Goal: Task Accomplishment & Management: Manage account settings

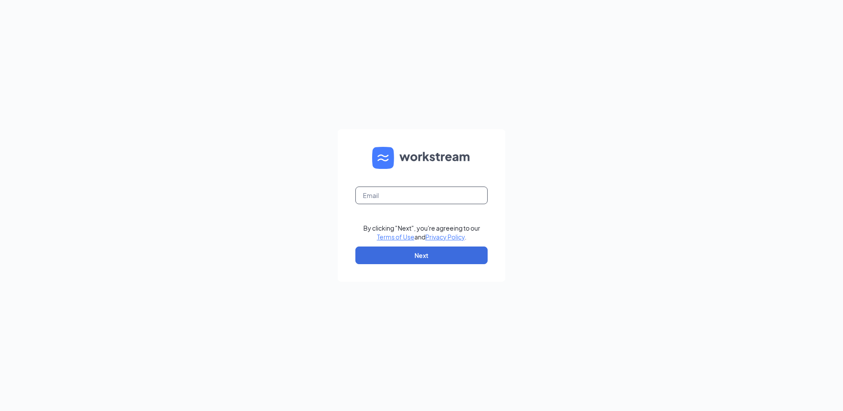
click at [380, 201] on input "text" at bounding box center [421, 195] width 132 height 18
type input "rs037100@tacobell.com"
click at [380, 253] on button "Next" at bounding box center [421, 255] width 132 height 18
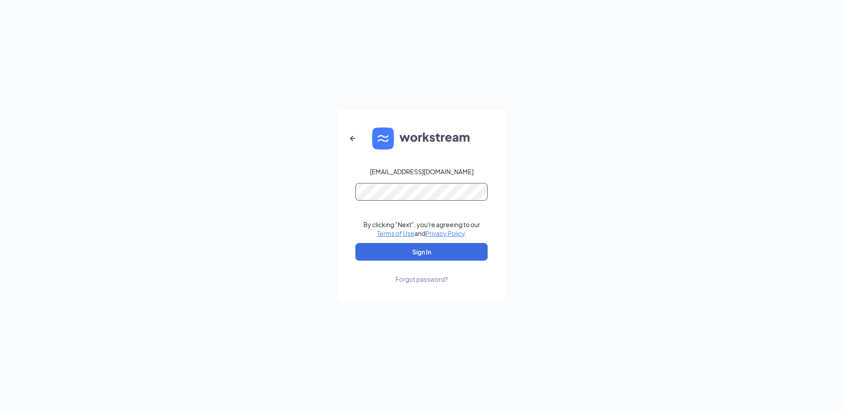
click at [355, 243] on button "Sign In" at bounding box center [421, 252] width 132 height 18
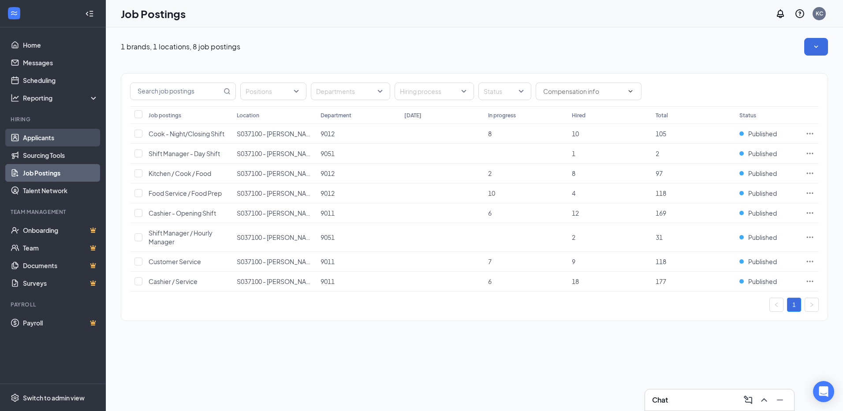
click at [32, 142] on link "Applicants" at bounding box center [60, 138] width 75 height 18
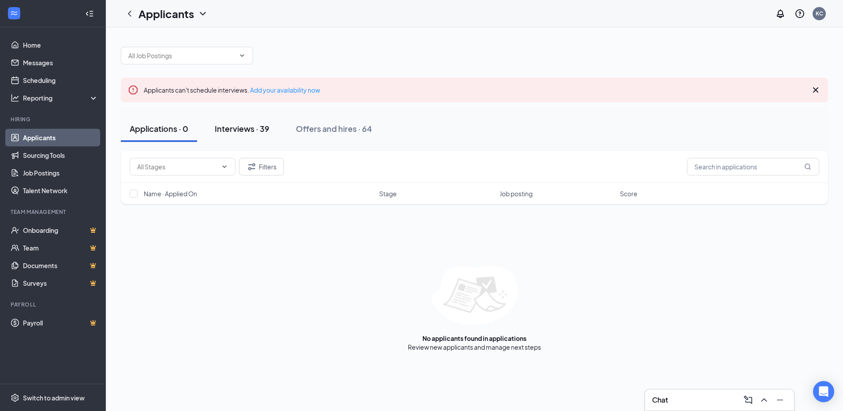
click at [245, 134] on button "Interviews · 39" at bounding box center [242, 128] width 72 height 26
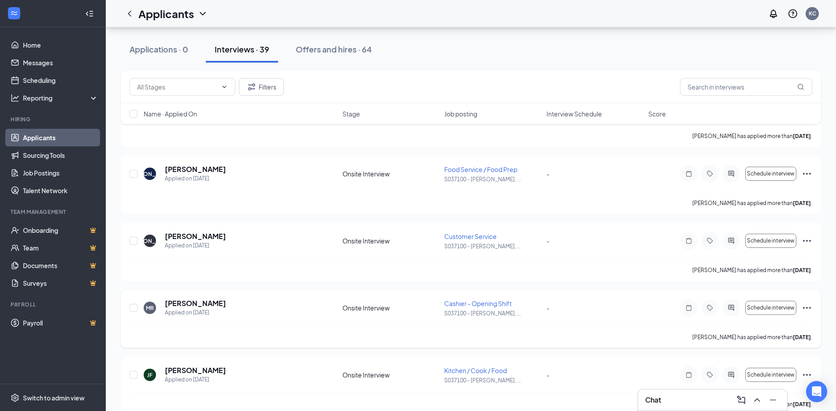
scroll to position [264, 0]
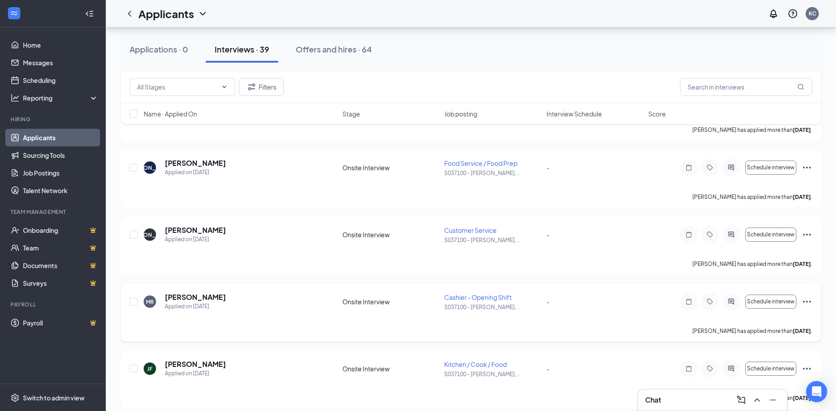
click at [811, 301] on icon "Ellipses" at bounding box center [807, 301] width 11 height 11
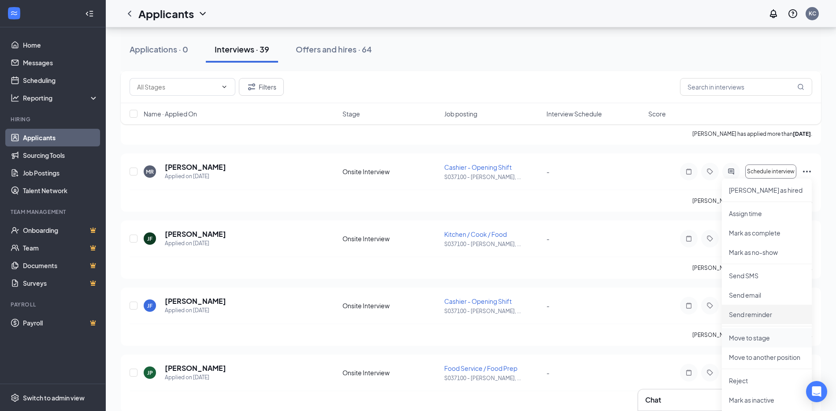
scroll to position [397, 0]
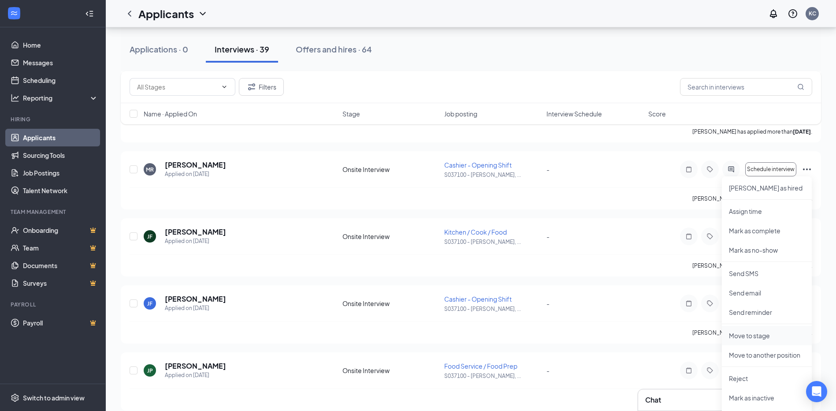
click at [761, 338] on p "Move to stage" at bounding box center [767, 335] width 76 height 9
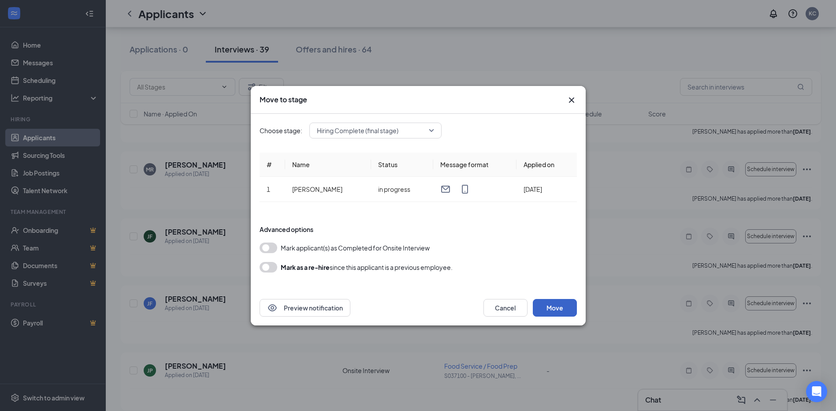
click at [562, 307] on button "Move" at bounding box center [555, 308] width 44 height 18
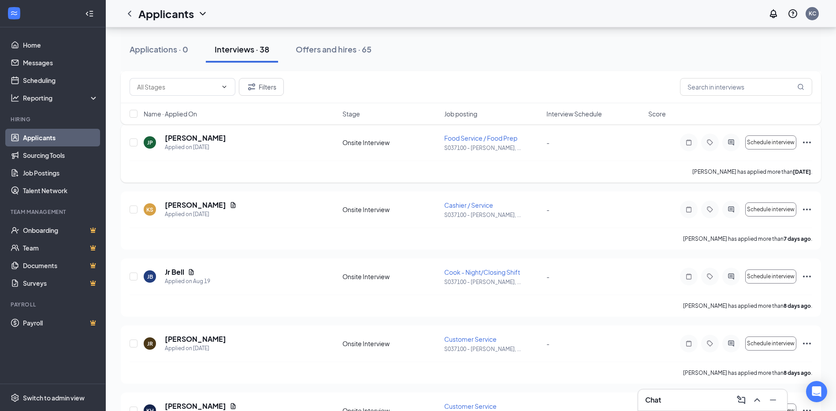
scroll to position [573, 0]
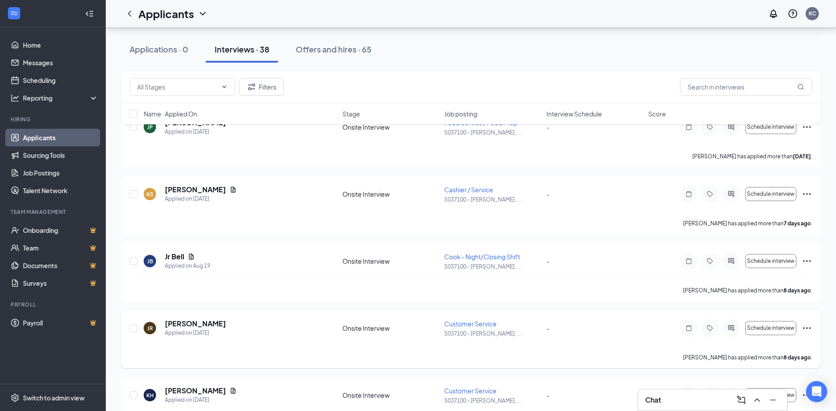
click at [804, 323] on icon "Ellipses" at bounding box center [807, 328] width 11 height 11
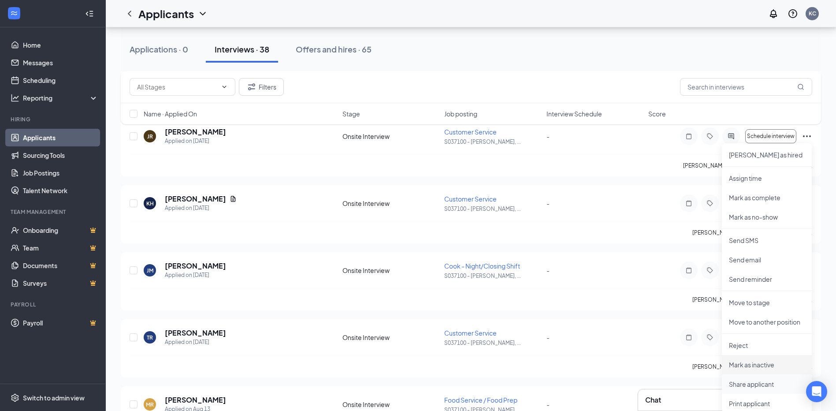
scroll to position [793, 0]
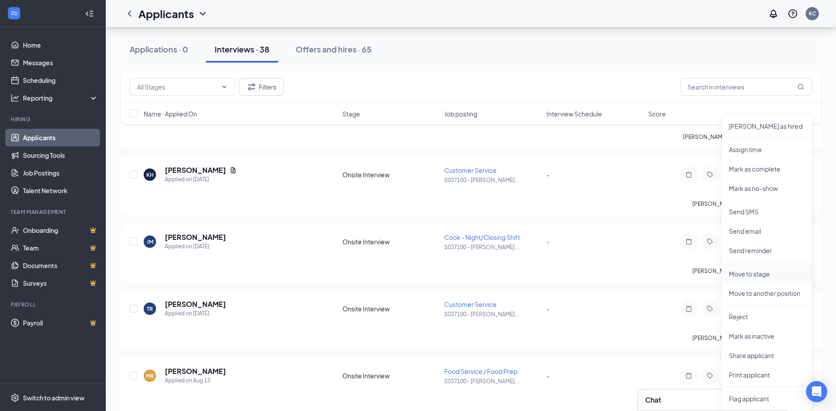
click at [759, 270] on p "Move to stage" at bounding box center [767, 273] width 76 height 9
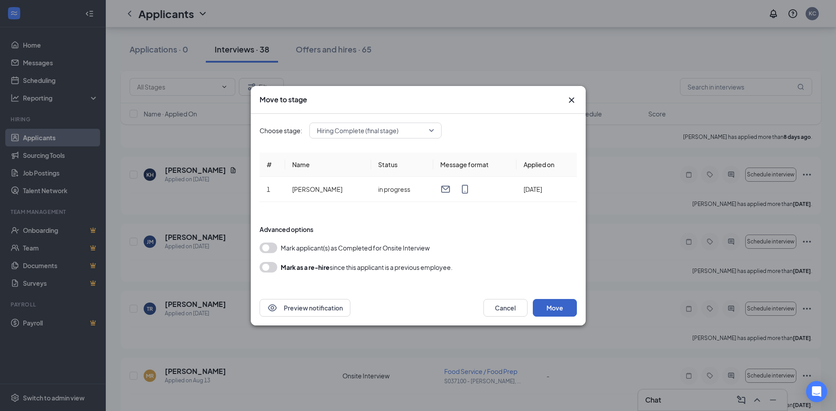
click at [556, 306] on button "Move" at bounding box center [555, 308] width 44 height 18
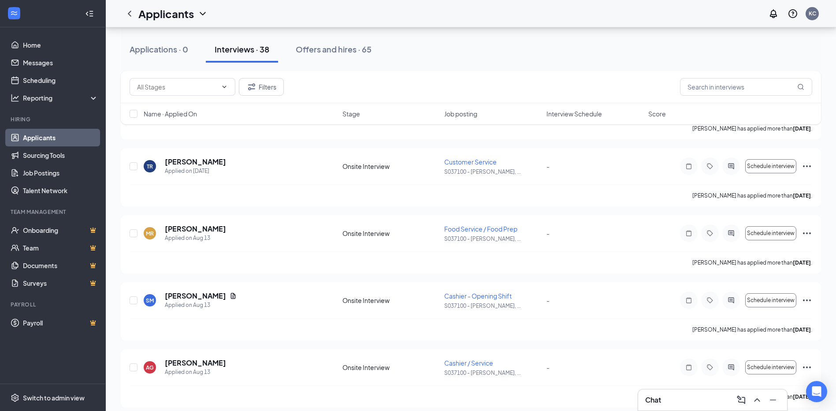
scroll to position [925, 0]
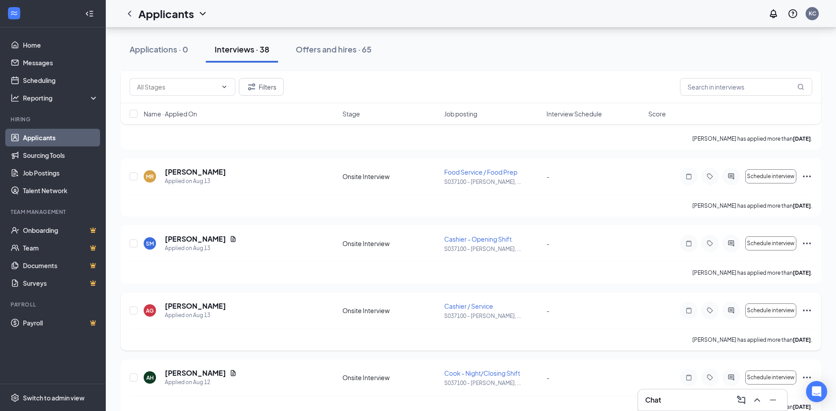
click at [802, 309] on icon "Ellipses" at bounding box center [807, 310] width 11 height 11
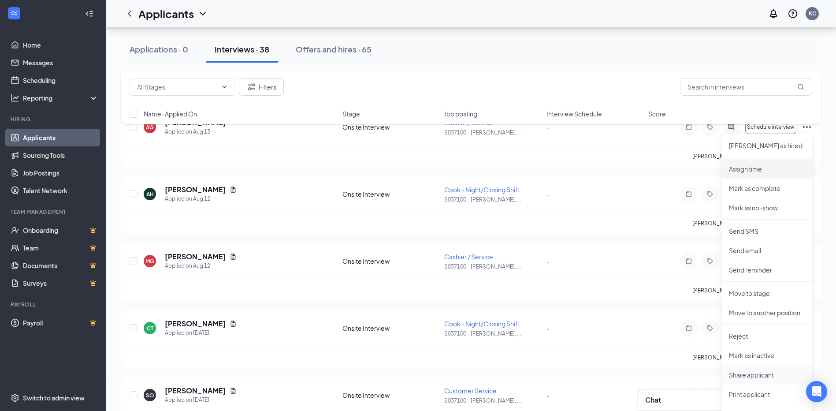
scroll to position [1146, 0]
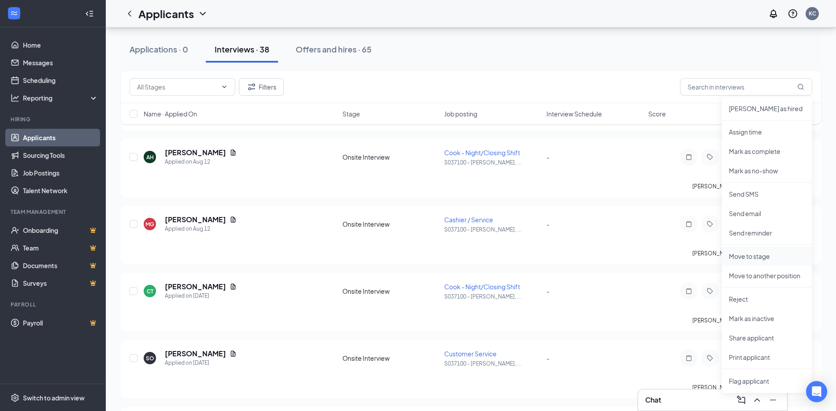
click at [757, 257] on p "Move to stage" at bounding box center [767, 256] width 76 height 9
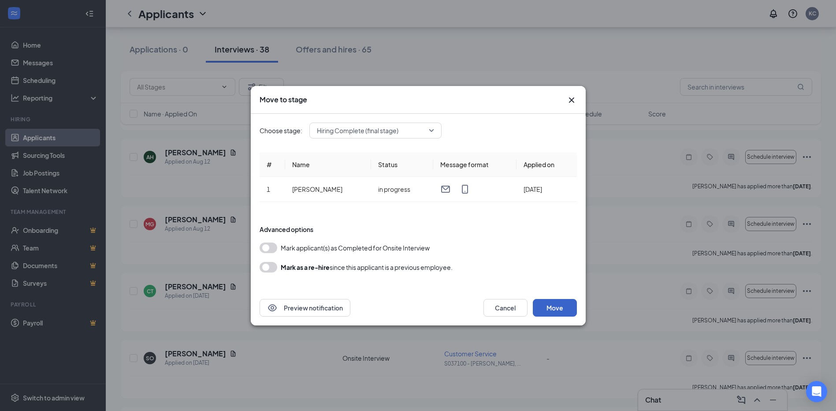
drag, startPoint x: 562, startPoint y: 304, endPoint x: 572, endPoint y: 301, distance: 10.5
click at [562, 304] on button "Move" at bounding box center [555, 308] width 44 height 18
